Goal: Information Seeking & Learning: Find specific page/section

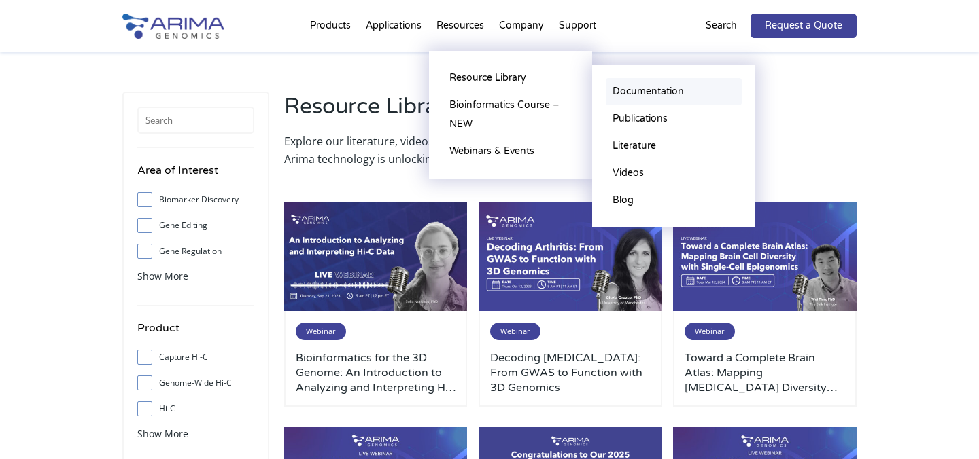
click at [655, 97] on link "Documentation" at bounding box center [674, 91] width 136 height 27
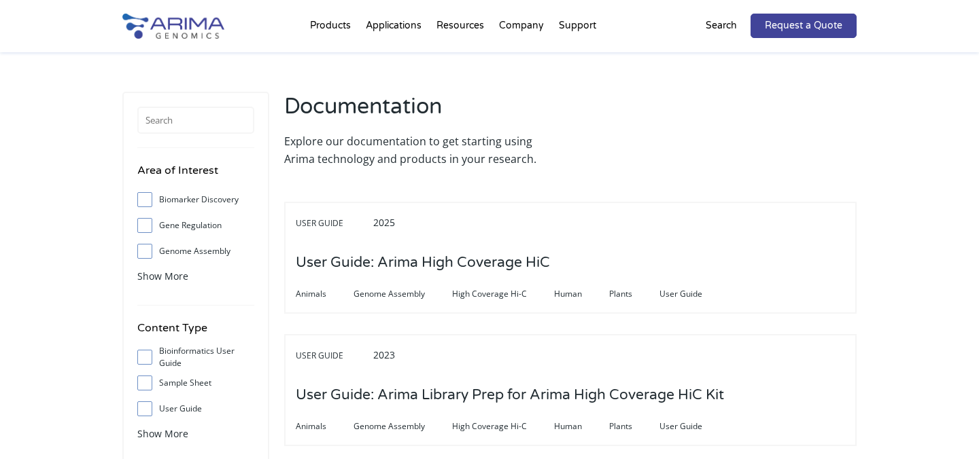
scroll to position [50, 0]
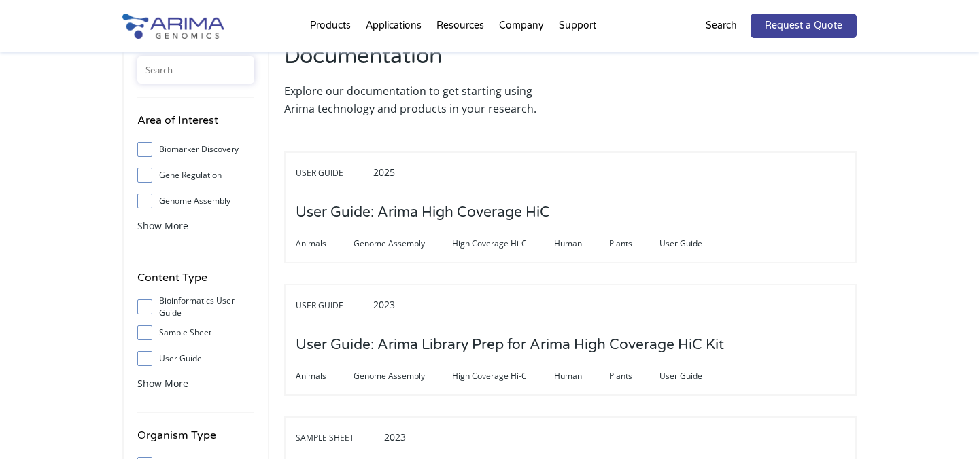
click at [196, 73] on input "text" at bounding box center [195, 69] width 117 height 27
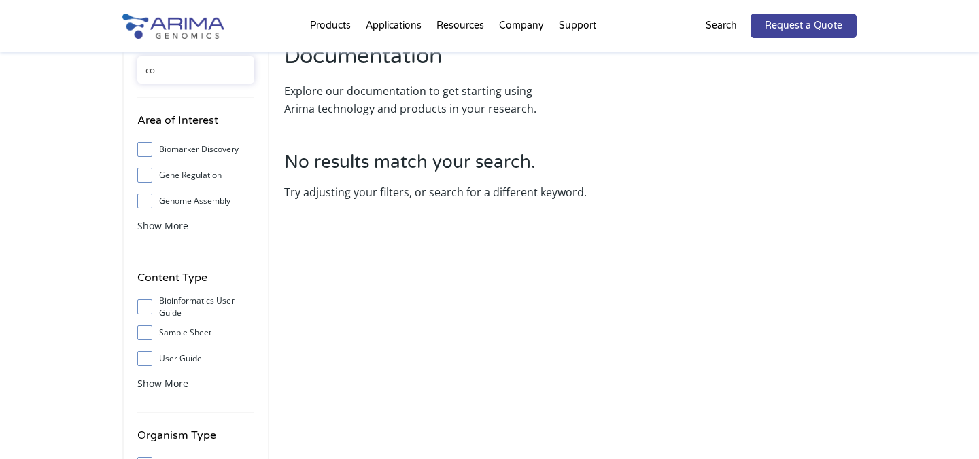
type input "c"
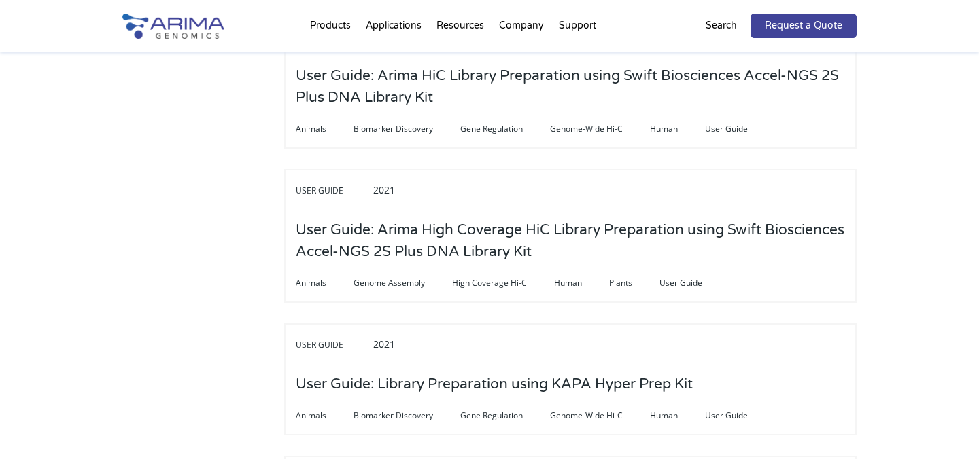
scroll to position [0, 0]
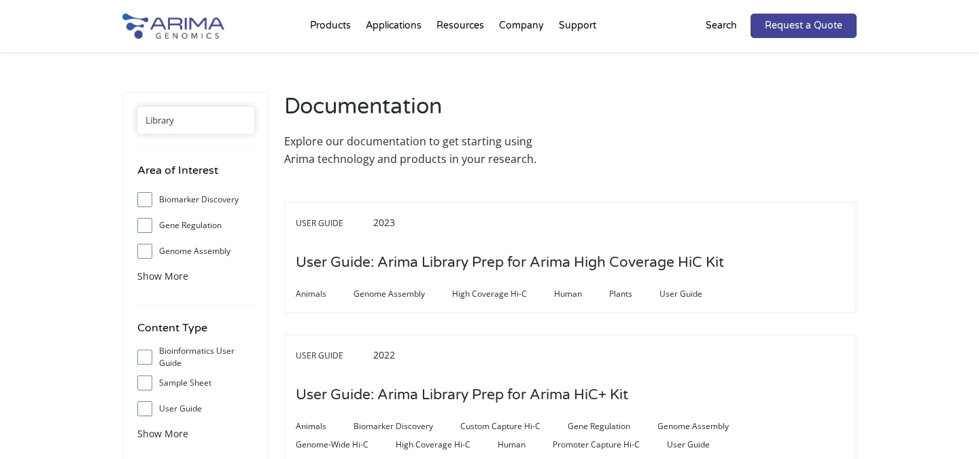
type input "Library"
